Goal: Information Seeking & Learning: Learn about a topic

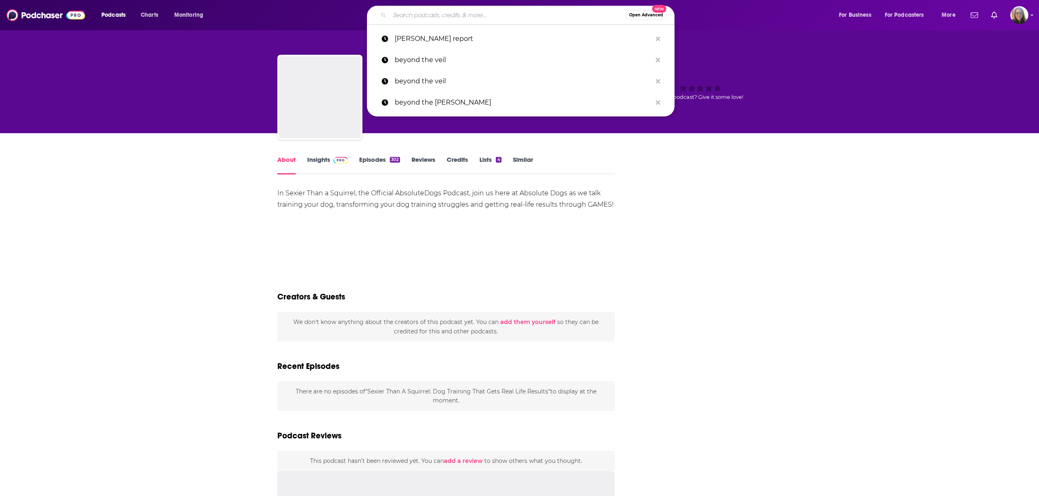
click at [425, 11] on input "Search podcasts, credits, & more..." at bounding box center [507, 15] width 236 height 13
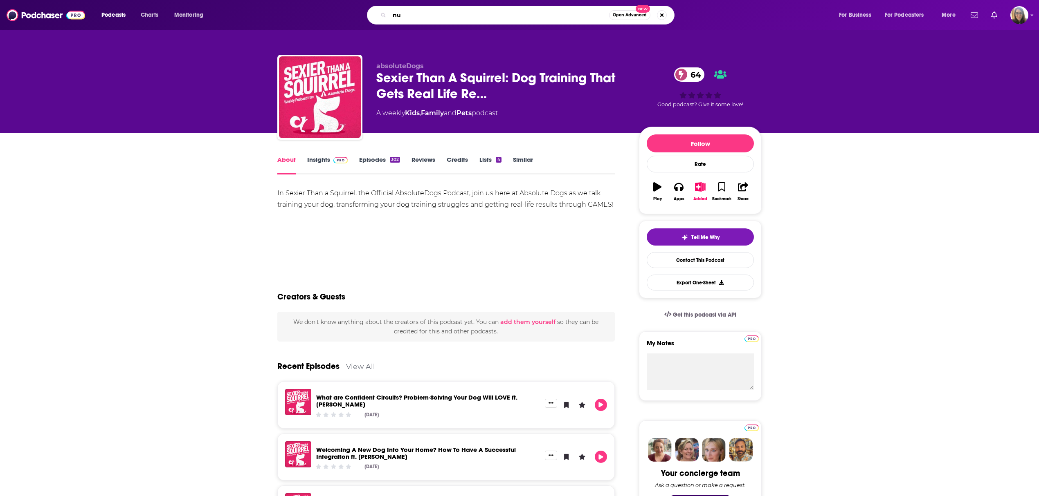
type input "n"
type input "truth and shadow podcast"
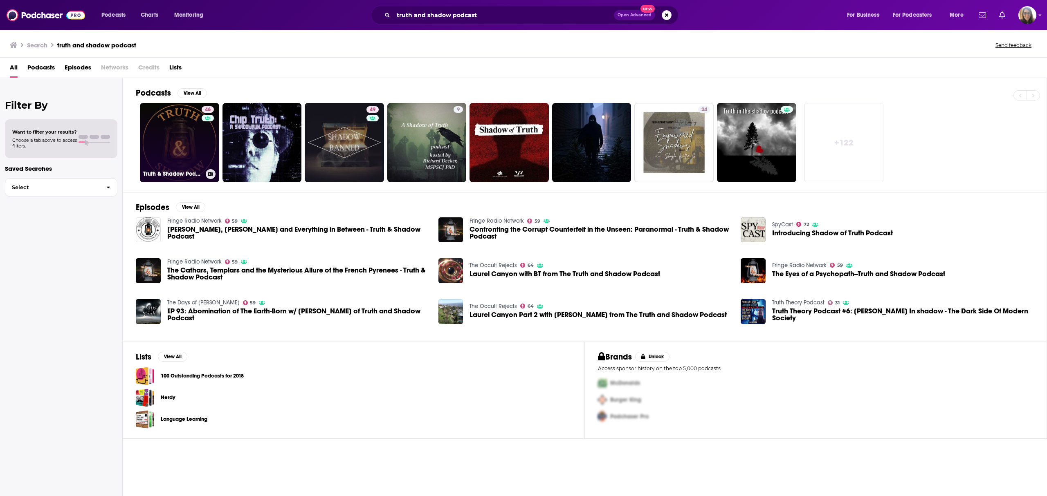
click at [204, 154] on div "46" at bounding box center [209, 137] width 14 height 63
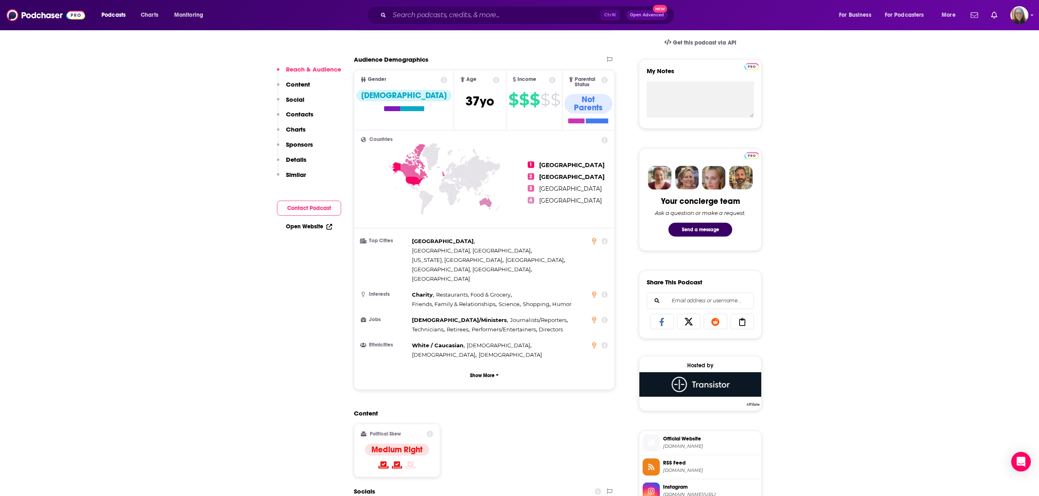
scroll to position [600, 0]
